Goal: Information Seeking & Learning: Learn about a topic

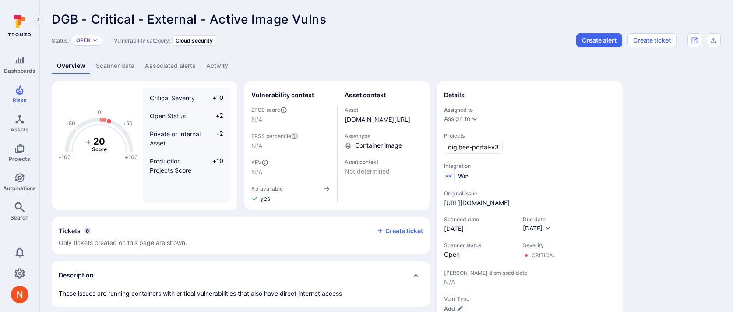
scroll to position [414, 0]
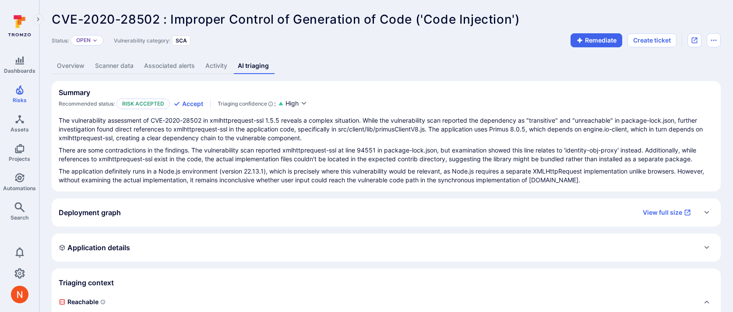
click at [80, 60] on link "Overview" at bounding box center [71, 66] width 38 height 16
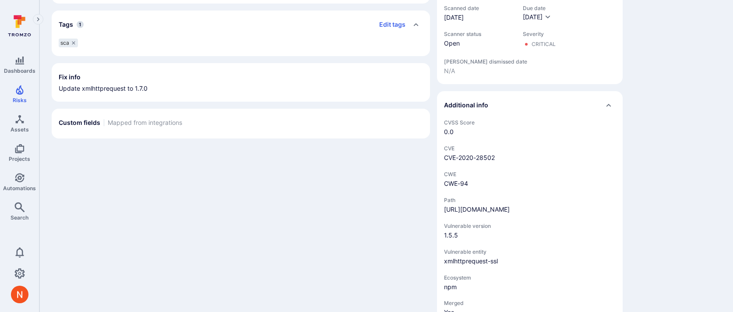
scroll to position [384, 0]
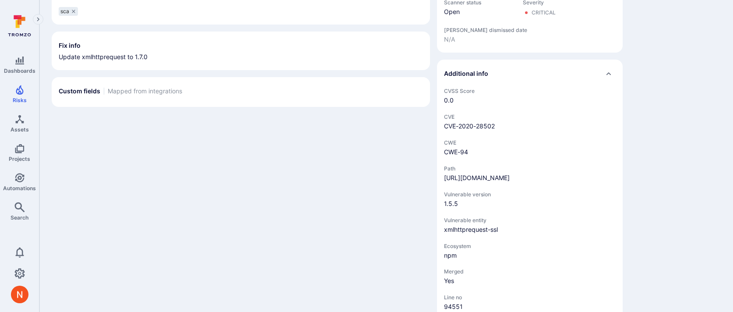
drag, startPoint x: 531, startPoint y: 202, endPoint x: 439, endPoint y: 187, distance: 92.7
click at [439, 187] on div "CVSS Score 0.0 CVE CVE-2020-28502 CWE CWE-94 Path https://github.com/makenotion…" at bounding box center [530, 217] width 186 height 258
copy link "https://github.com/makenotion/notion-next/blob/249b165c6ab90fe54141318fcdf410a7…"
click at [410, 213] on div "-100 -50 0 +50 +100 0 Score This vulnerability does not match any score conditi…" at bounding box center [241, 21] width 378 height 649
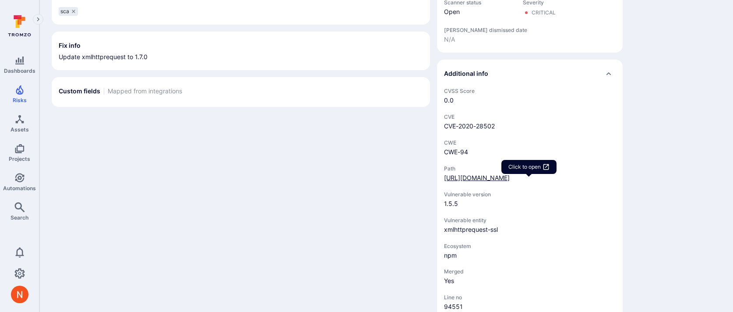
drag, startPoint x: 534, startPoint y: 201, endPoint x: 445, endPoint y: 185, distance: 90.3
click at [445, 182] on div "https://github.com/makenotion/notion-next/blob/249b165c6ab90fe54141318fcdf410a7…" at bounding box center [477, 177] width 66 height 9
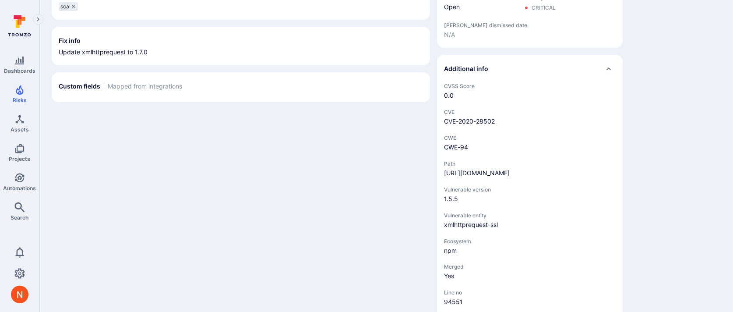
scroll to position [392, 0]
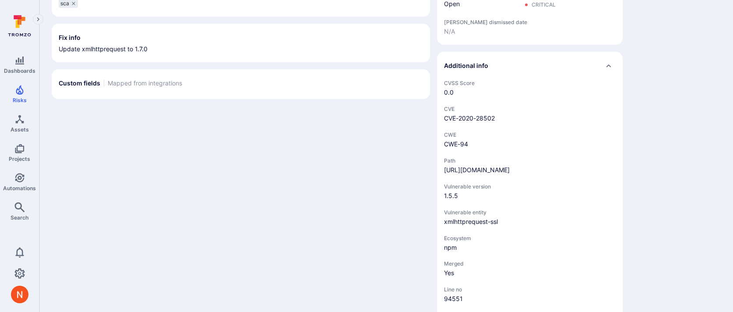
click at [678, 188] on div "-100 -50 0 +50 +100 0 Score This vulnerability does not match any score conditi…" at bounding box center [386, 13] width 669 height 649
drag, startPoint x: 529, startPoint y: 192, endPoint x: 504, endPoint y: 192, distance: 24.5
click at [504, 174] on div "https://github.com/makenotion/notion-next/blob/249b165c6ab90fe54141318fcdf410a7…" at bounding box center [477, 170] width 66 height 9
copy link "94551"
click at [438, 175] on div "CVSS Score 0.0 CVE CVE-2020-28502 CWE CWE-94 Path https://github.com/makenotion…" at bounding box center [530, 209] width 186 height 258
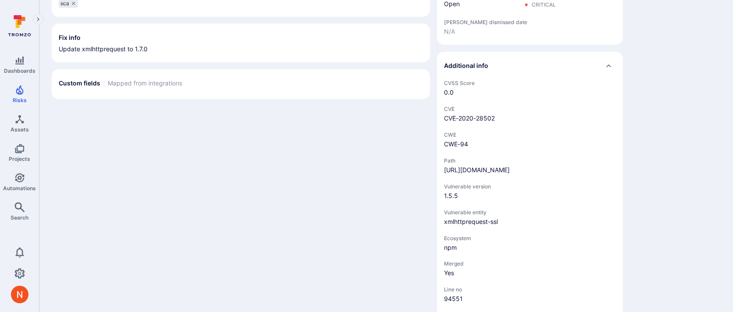
drag, startPoint x: 442, startPoint y: 173, endPoint x: 532, endPoint y: 194, distance: 92.4
click at [532, 194] on div "CVSS Score 0.0 CVE CVE-2020-28502 CWE CWE-94 Path https://github.com/makenotion…" at bounding box center [530, 209] width 186 height 258
copy link "https://github.com/makenotion/notion-next/blob/249b165c6ab90fe54141318fcdf410a7…"
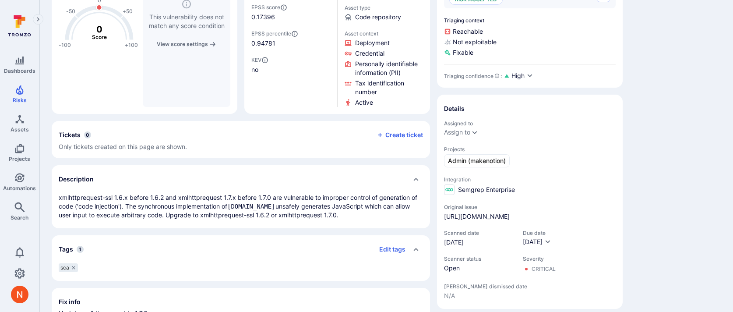
scroll to position [0, 0]
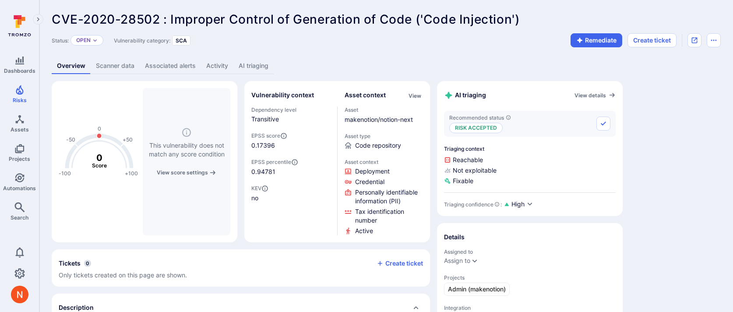
click at [127, 61] on link "Scanner data" at bounding box center [115, 66] width 49 height 16
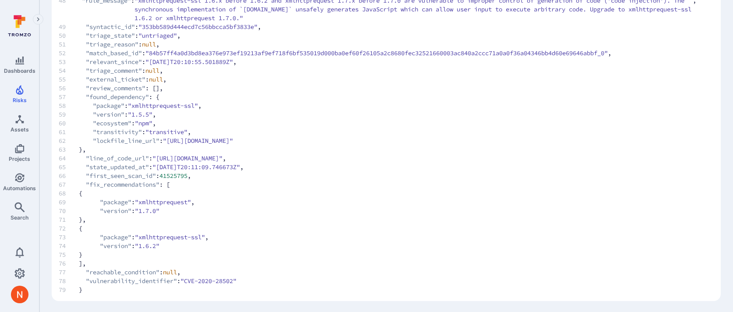
scroll to position [522, 0]
click at [382, 165] on span "65 "state_updated_at" : "2024-10-16T20:11:09.746673Z" ," at bounding box center [378, 165] width 638 height 9
click at [222, 156] on span ""https://github.com/makenotion/notion-next/blob/249b165c6ab90fe54141318fcdf410a…" at bounding box center [187, 156] width 70 height 9
copy span "249b165c6ab90fe54141318fcdf410a7d457168a"
